Goal: Task Accomplishment & Management: Complete application form

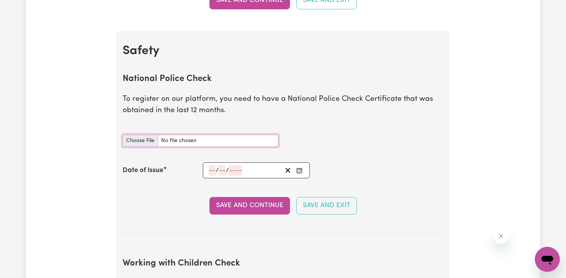
click at [146, 141] on input "National Police Check document" at bounding box center [201, 141] width 156 height 12
type input "C:\fakepath\npc-certificate.pdf"
click at [216, 172] on span "/" at bounding box center [217, 170] width 3 height 7
click at [301, 172] on icon "Enter the Date of Issue of your National Police Check" at bounding box center [299, 170] width 6 height 6
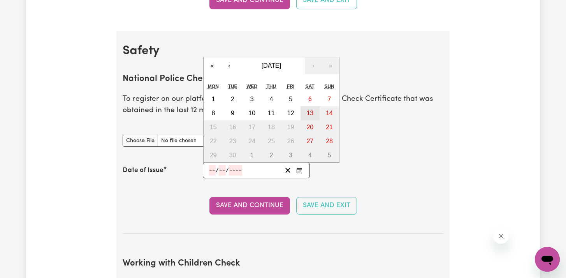
click at [305, 113] on button "13" at bounding box center [310, 113] width 19 height 14
type input "[DATE]"
type input "13"
type input "9"
type input "2025"
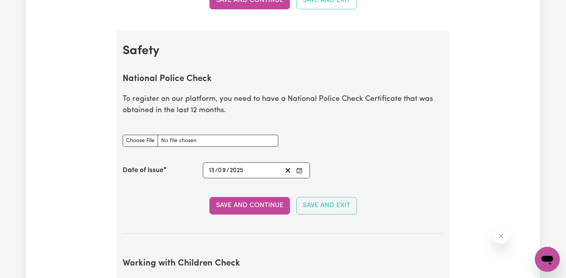
click at [213, 171] on input "13" at bounding box center [212, 170] width 6 height 11
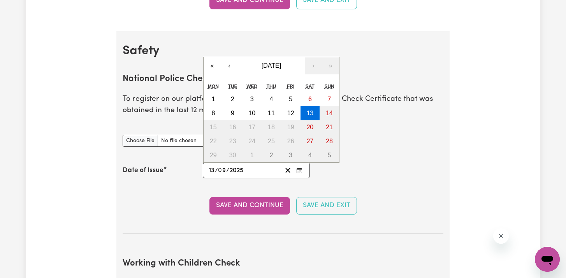
click at [213, 171] on input "13" at bounding box center [212, 170] width 6 height 11
type input "[DATE]"
type input "14"
type input "0"
type input "9"
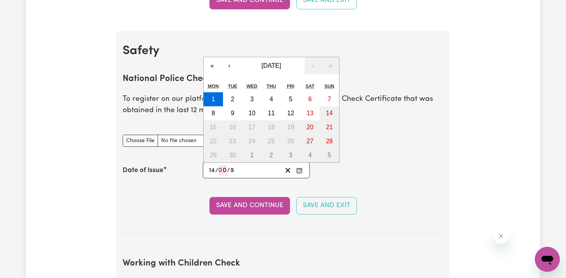
type input "0009-09-14"
type input "9"
type input "0002-09-14"
type input "2"
type input "0020-09-14"
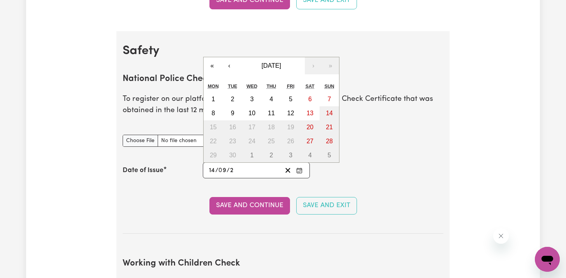
type input "20"
type input "0202-09-14"
type input "2025"
click at [160, 222] on section "National Police Check To register on our platform, you need to have a National …" at bounding box center [283, 148] width 321 height 172
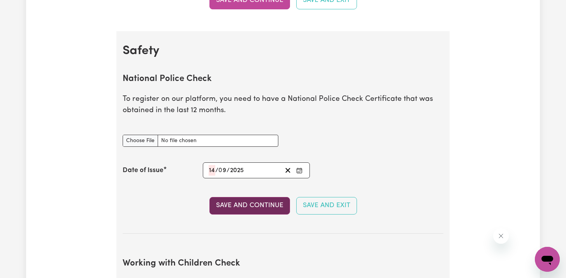
click at [231, 206] on button "Save and Continue" at bounding box center [250, 205] width 81 height 17
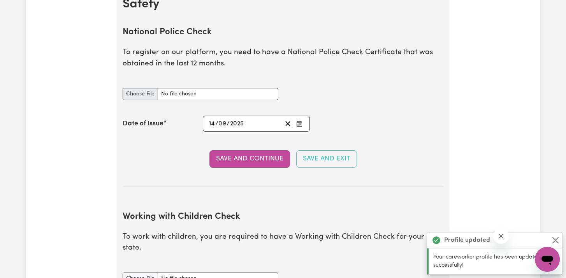
click at [149, 138] on section "National Police Check To register on our platform, you need to have a National …" at bounding box center [283, 101] width 321 height 172
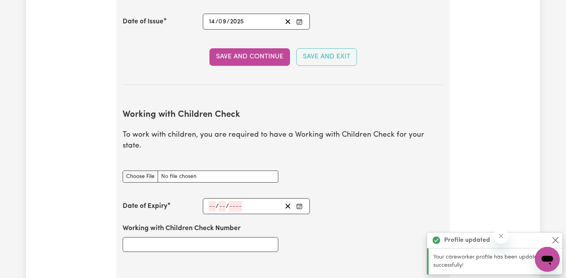
scroll to position [620, 0]
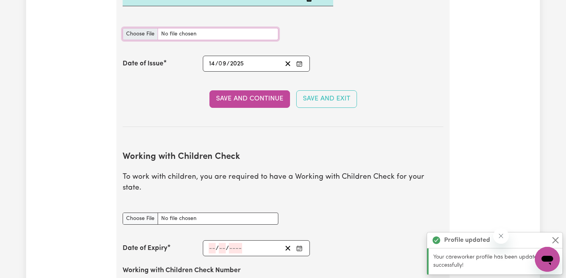
click at [142, 34] on input "National Police Check document" at bounding box center [201, 34] width 156 height 12
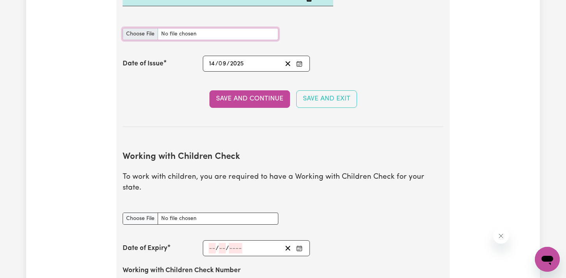
type input "C:\fakepath\npc-certificate.pdf"
click at [240, 99] on button "Save and Continue" at bounding box center [250, 98] width 81 height 17
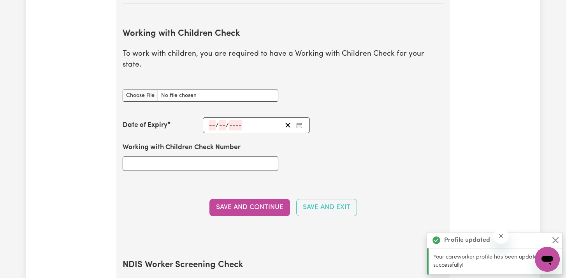
scroll to position [759, 0]
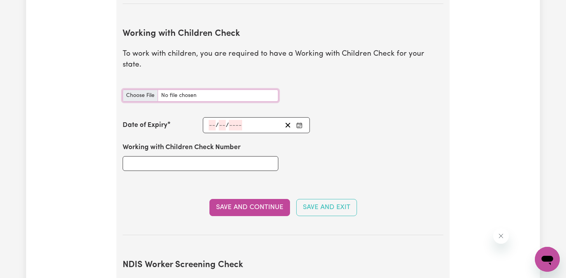
click at [199, 90] on input "Working with Children Check document" at bounding box center [201, 96] width 156 height 12
type input "C:\fakepath\SV-PDF-000-059-680.pdf"
click at [211, 120] on input "number" at bounding box center [212, 125] width 7 height 11
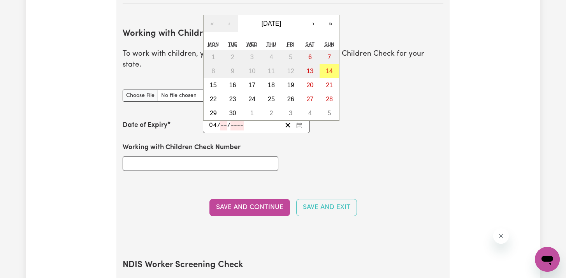
type input "04"
type input "06"
type input "203"
type input "[DATE]"
type input "4"
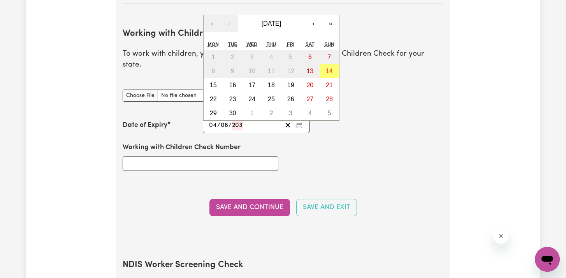
type input "6"
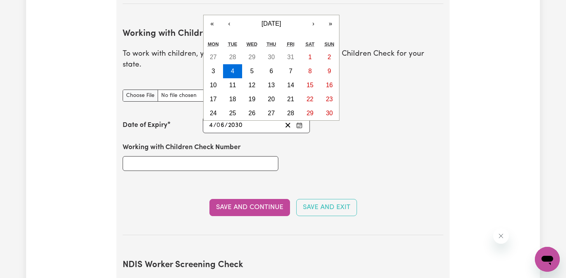
type input "2030"
click at [319, 167] on div "Working with Children Check Number" at bounding box center [283, 156] width 330 height 47
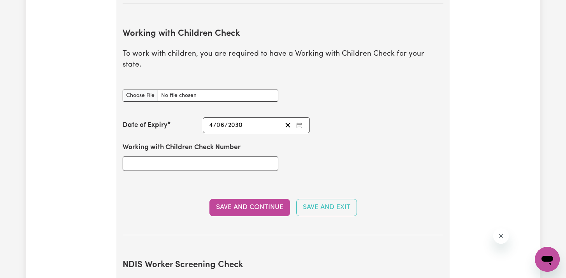
click at [229, 172] on section "Working with Children Check To work with children, you are required to have a W…" at bounding box center [283, 125] width 321 height 219
click at [228, 156] on input "Working with Children Check Number" at bounding box center [201, 163] width 156 height 15
type input "1987327A-02"
click at [247, 199] on button "Save and Continue" at bounding box center [250, 207] width 81 height 17
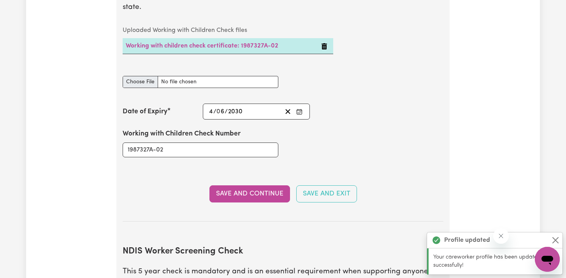
scroll to position [818, 0]
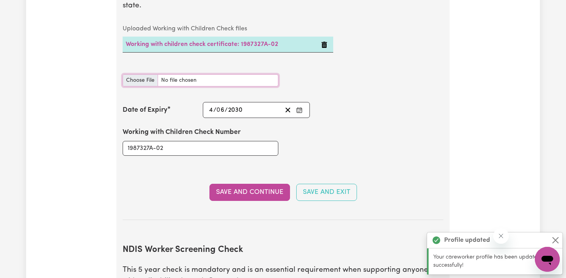
click at [139, 74] on input "Working with Children Check document" at bounding box center [201, 80] width 156 height 12
type input "C:\fakepath\SV-PDF-000-059-680.pdf"
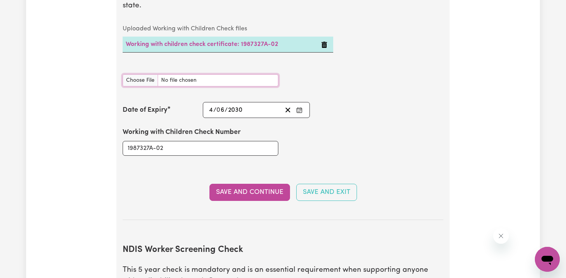
scroll to position [810, 0]
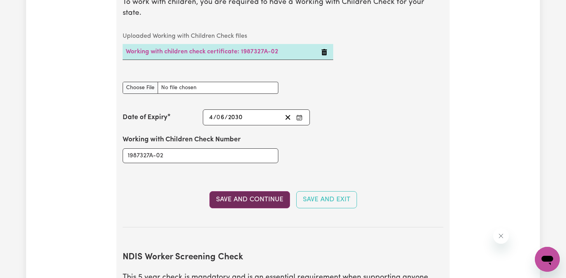
click at [221, 191] on button "Save and Continue" at bounding box center [250, 199] width 81 height 17
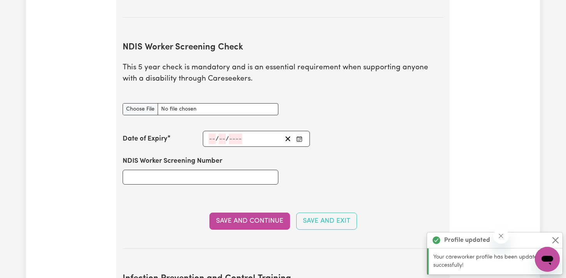
scroll to position [1039, 0]
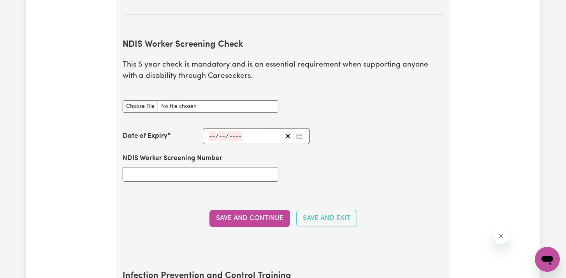
click at [218, 188] on section "NDIS Worker Screening Check This 5 year check is mandatory and is an essential …" at bounding box center [283, 136] width 321 height 219
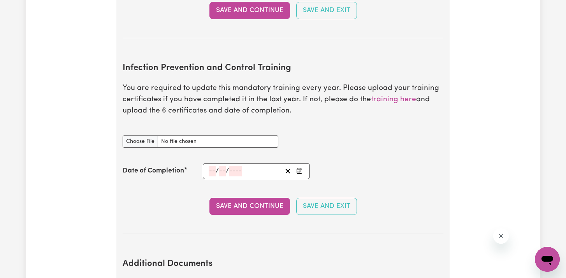
scroll to position [1249, 0]
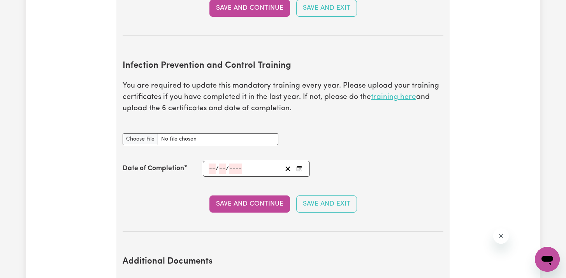
click at [391, 93] on link "training here" at bounding box center [393, 96] width 45 height 7
